Goal: Use online tool/utility

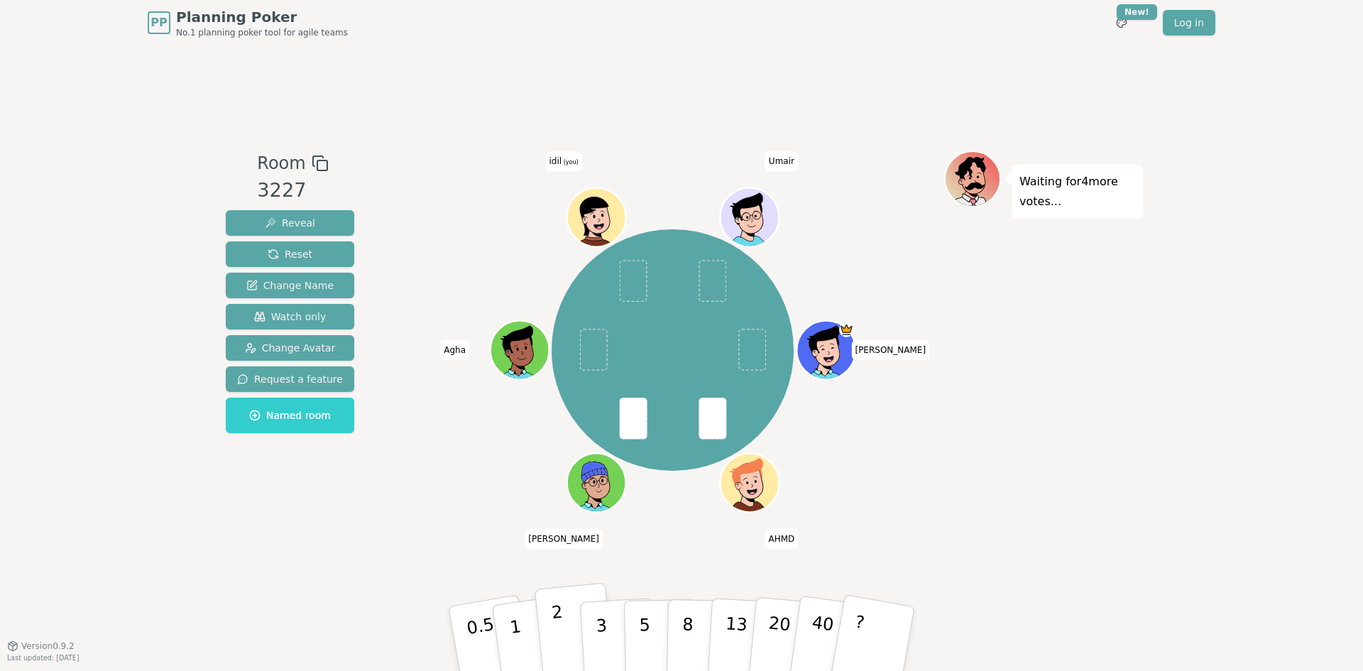
click at [569, 645] on button "2" at bounding box center [574, 639] width 81 height 113
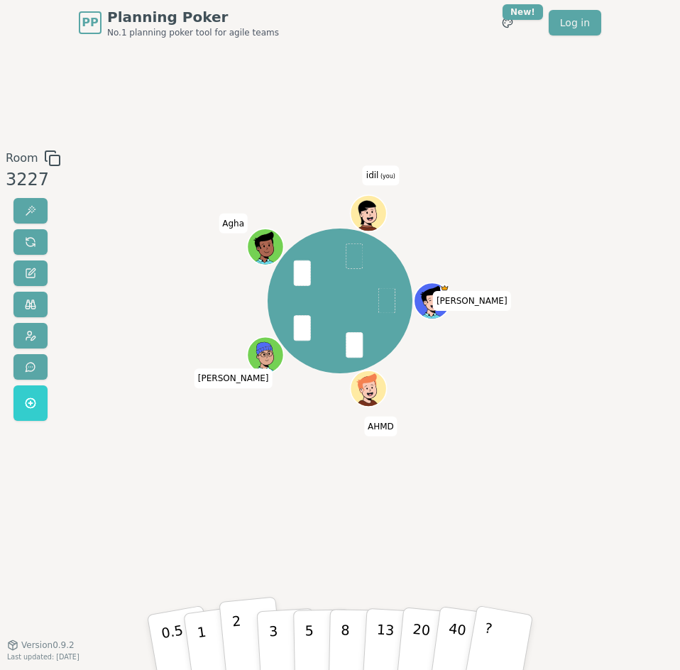
click at [228, 644] on button "2" at bounding box center [251, 641] width 65 height 90
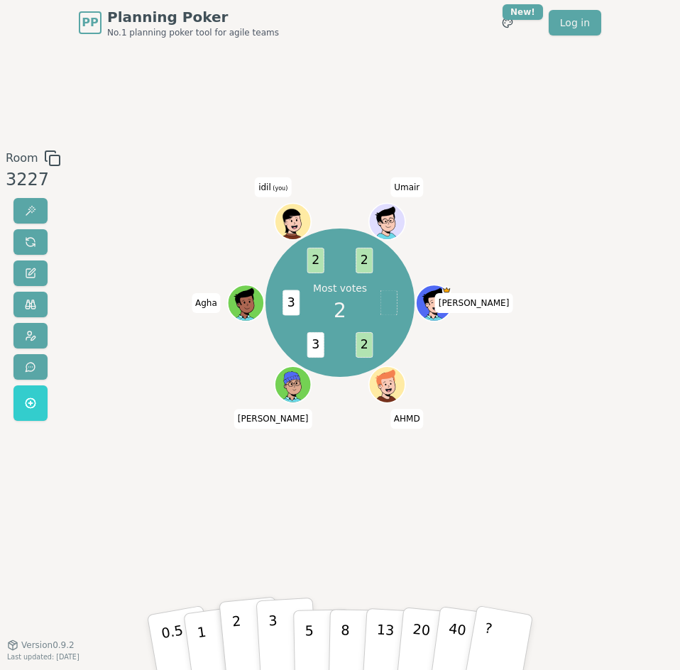
click at [272, 645] on p "3" at bounding box center [274, 642] width 12 height 63
